Goal: Book appointment/travel/reservation

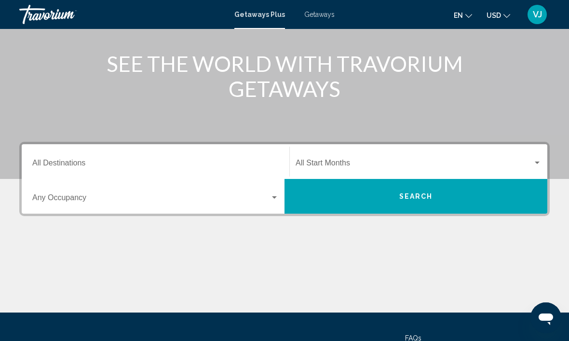
scroll to position [121, 0]
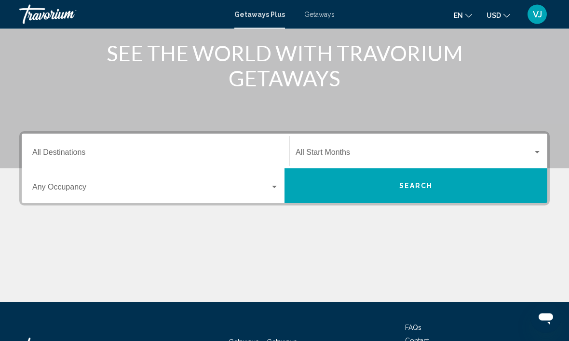
click at [76, 152] on input "Destination All Destinations" at bounding box center [155, 154] width 246 height 9
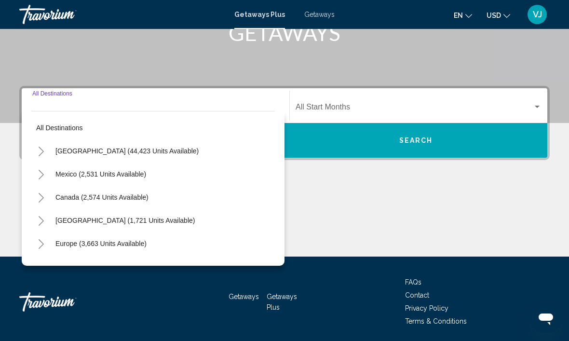
scroll to position [168, 0]
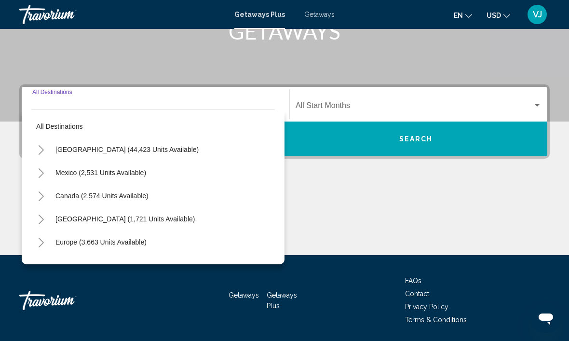
click at [101, 243] on span "Europe (3,663 units available)" at bounding box center [100, 242] width 91 height 8
type input "**********"
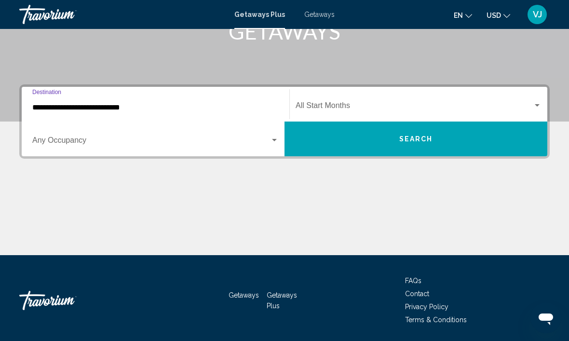
click at [343, 106] on span "Search widget" at bounding box center [414, 107] width 237 height 9
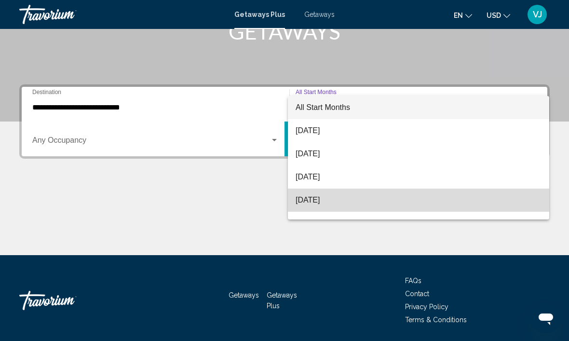
click at [341, 199] on span "[DATE]" at bounding box center [419, 200] width 246 height 23
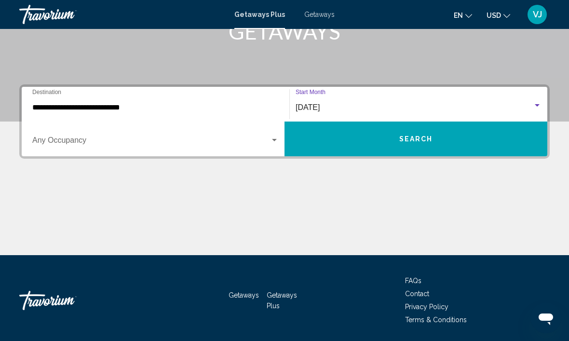
click at [264, 146] on span "Search widget" at bounding box center [151, 142] width 238 height 9
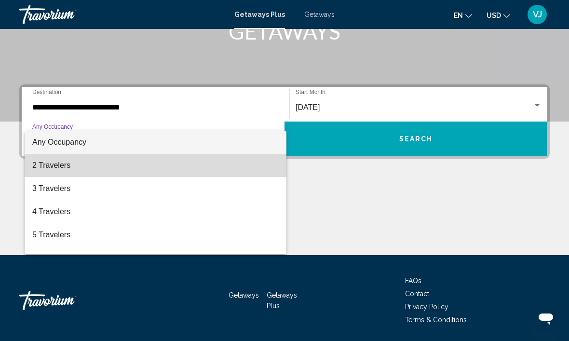
click at [63, 163] on span "2 Travelers" at bounding box center [155, 165] width 246 height 23
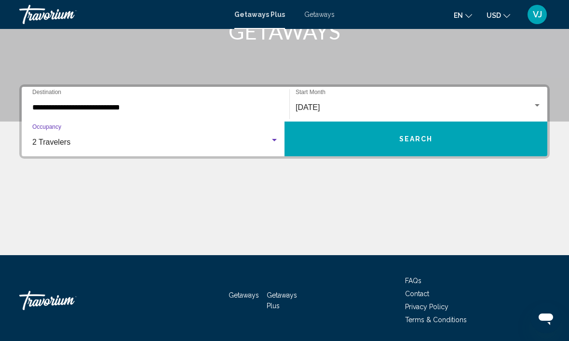
click at [435, 136] on button "Search" at bounding box center [416, 139] width 263 height 35
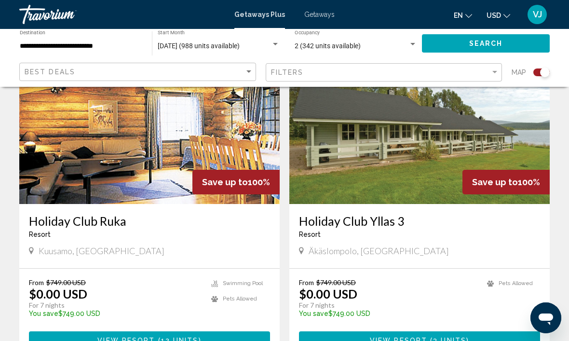
scroll to position [1377, 0]
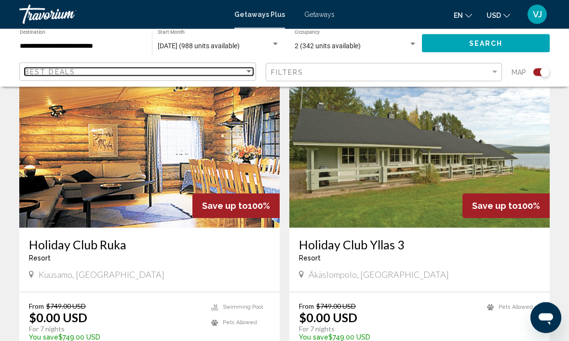
click at [250, 69] on div "Sort by" at bounding box center [249, 72] width 9 height 8
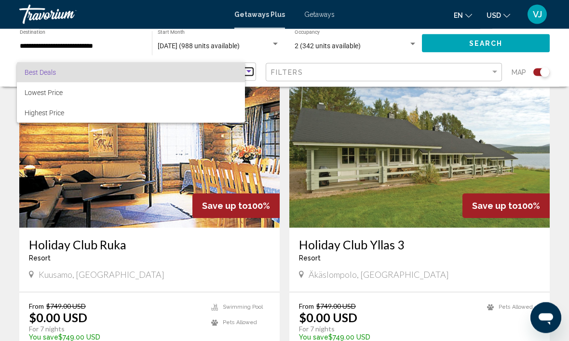
scroll to position [1378, 0]
click at [354, 68] on div at bounding box center [284, 170] width 569 height 341
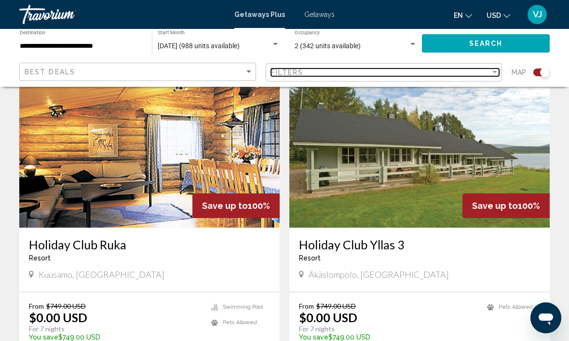
click at [333, 69] on div "Filters" at bounding box center [381, 72] width 220 height 8
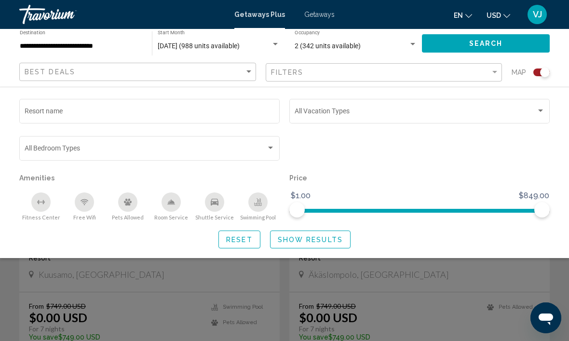
click at [89, 114] on input "Resort name" at bounding box center [150, 113] width 250 height 8
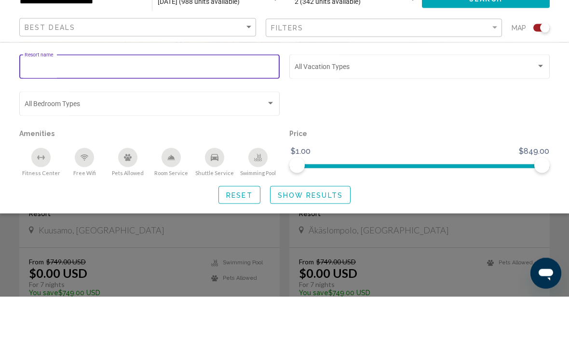
click at [65, 109] on input "Resort name" at bounding box center [150, 113] width 250 height 8
paste input "**********"
type input "**********"
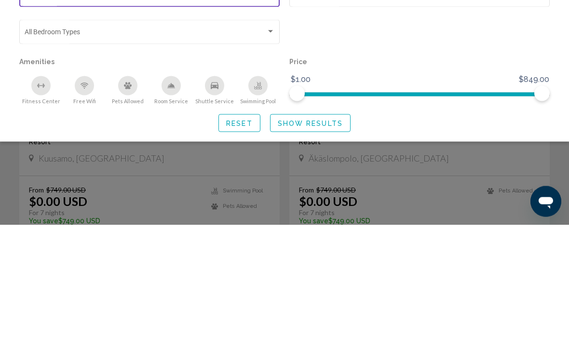
click at [315, 231] on button "Show Results" at bounding box center [310, 240] width 81 height 18
